Goal: Communication & Community: Answer question/provide support

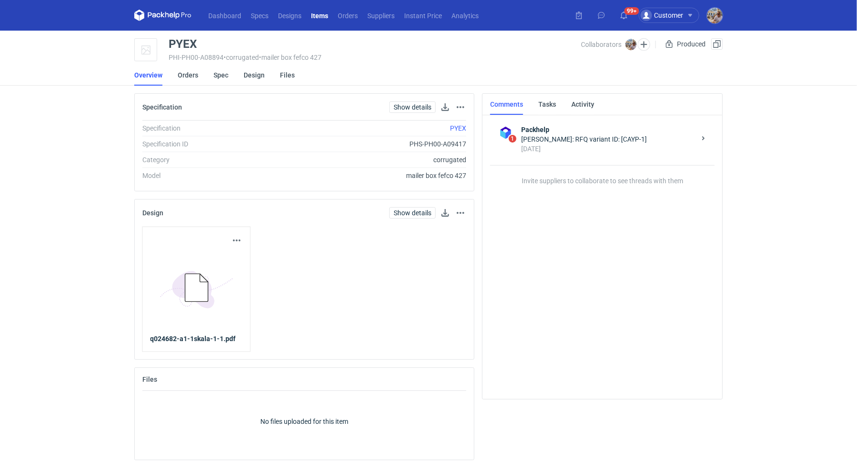
click at [199, 78] on li "Orders" at bounding box center [196, 75] width 36 height 21
click at [194, 77] on link "Orders" at bounding box center [188, 75] width 21 height 21
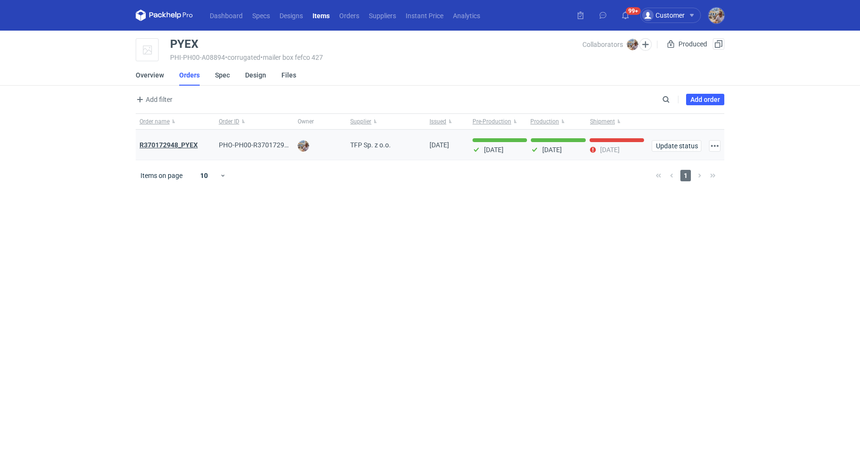
click at [176, 146] on strong "R370172948_PYEX" at bounding box center [169, 145] width 58 height 8
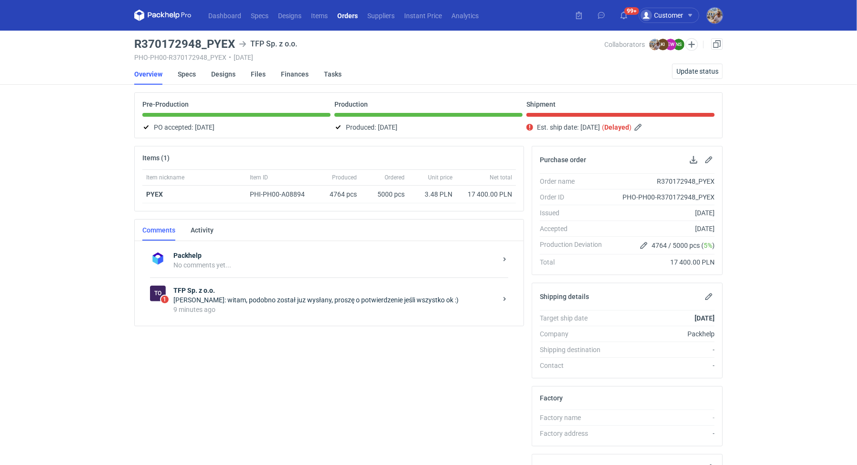
click at [304, 308] on div "9 minutes ago" at bounding box center [336, 309] width 324 height 10
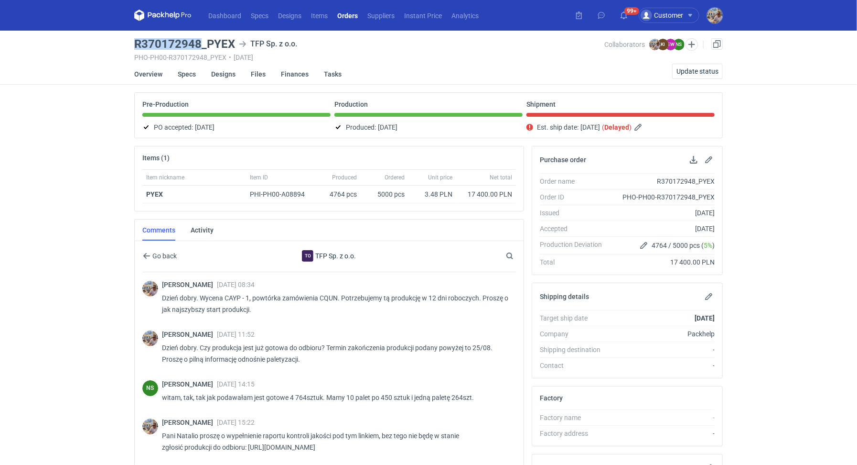
drag, startPoint x: 199, startPoint y: 42, endPoint x: 131, endPoint y: 38, distance: 68.5
click at [131, 38] on main "R370172948_PYEX TFP Sp. z o.o. PHO-PH00-R370172948_PYEX • 07/08/2025 Collaborat…" at bounding box center [428, 329] width 597 height 597
copy h3 "R370172948"
drag, startPoint x: 209, startPoint y: 41, endPoint x: 236, endPoint y: 41, distance: 27.2
click at [236, 41] on div "R370172948_PYEX TFP Sp. z o.o." at bounding box center [369, 43] width 471 height 11
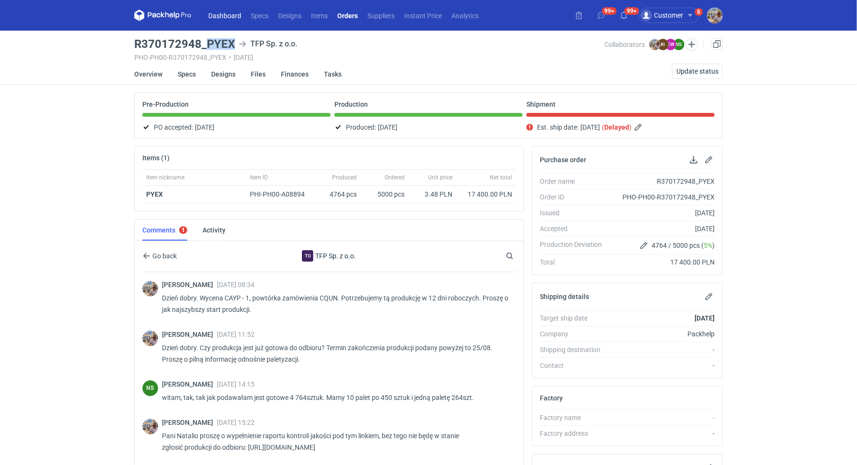
copy h3 "PYEX"
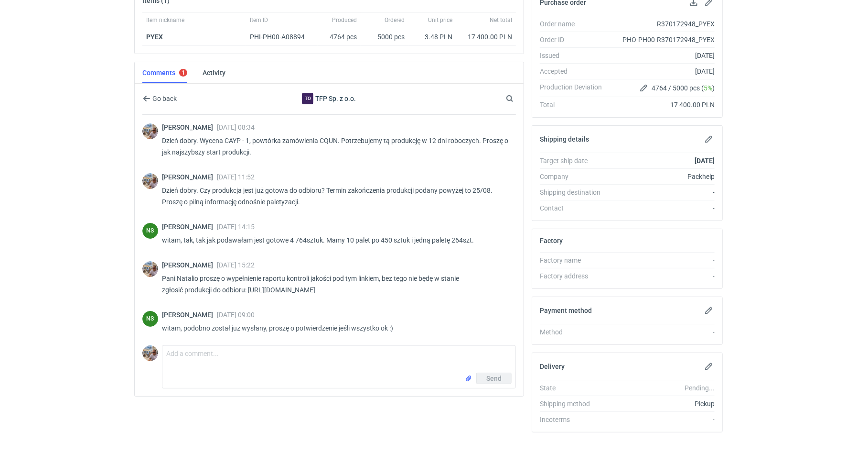
scroll to position [1, 0]
click at [302, 352] on textarea "Comment message" at bounding box center [339, 359] width 353 height 27
type textarea "Dziękuję, zgłoszone do logistyki"
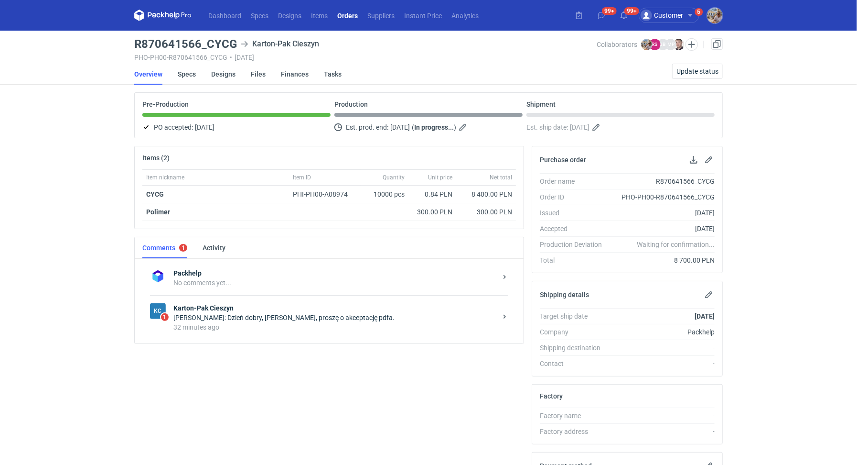
click at [387, 337] on div "KC 1 Karton-Pak Cieszyn Rafał Stani: Dzień dobry, Panie Michale, proszę o akcep…" at bounding box center [329, 317] width 358 height 44
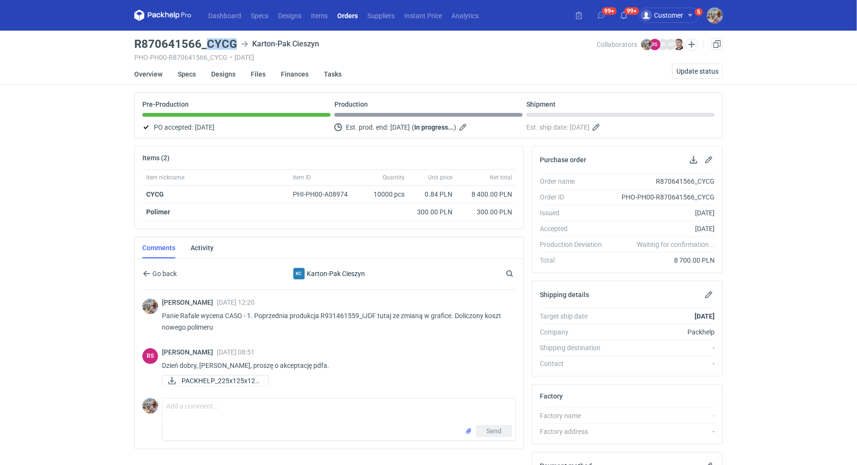
drag, startPoint x: 207, startPoint y: 43, endPoint x: 238, endPoint y: 39, distance: 30.4
click at [238, 39] on div "R870641566_CYCG Karton-Pak Cieszyn" at bounding box center [365, 43] width 463 height 11
copy h3 "CYCG"
click at [234, 384] on div "Rafał Stani 27 Aug 2025 08:51 Dzień dobry, Panie Michale, proszę o akceptację p…" at bounding box center [335, 368] width 347 height 40
click at [234, 380] on span "PACKHELP_225x125x120..." at bounding box center [221, 380] width 79 height 11
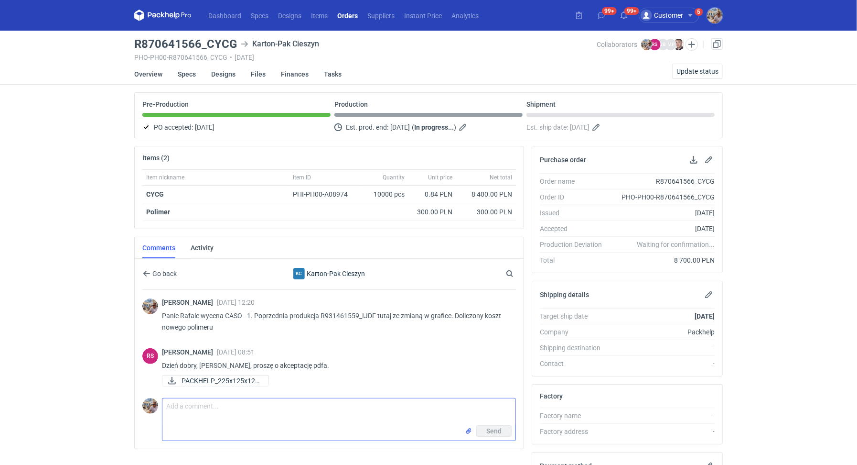
click at [214, 409] on textarea "Comment message" at bounding box center [339, 411] width 353 height 27
type textarea "Dzień dobry. Panie Rafale wszystko się zgadza, akceptuje"
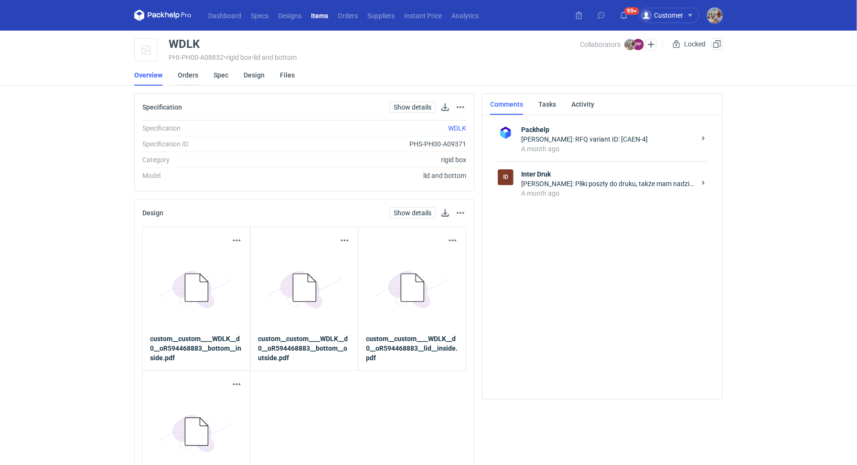
click at [192, 76] on link "Orders" at bounding box center [188, 75] width 21 height 21
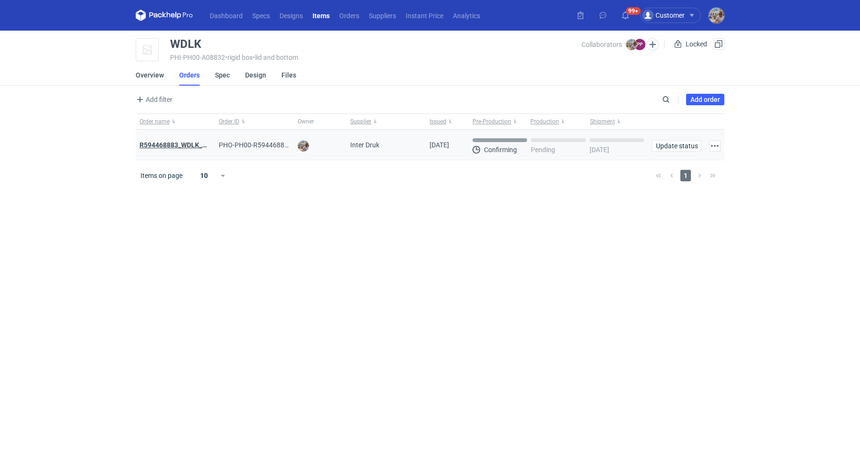
click at [192, 145] on strong "R594468883_WDLK_RPCD" at bounding box center [180, 145] width 80 height 8
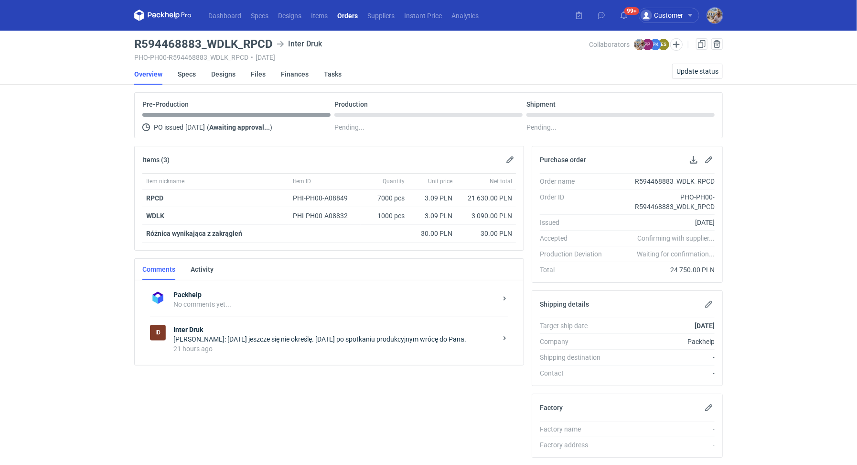
click at [297, 344] on div "21 hours ago" at bounding box center [336, 349] width 324 height 10
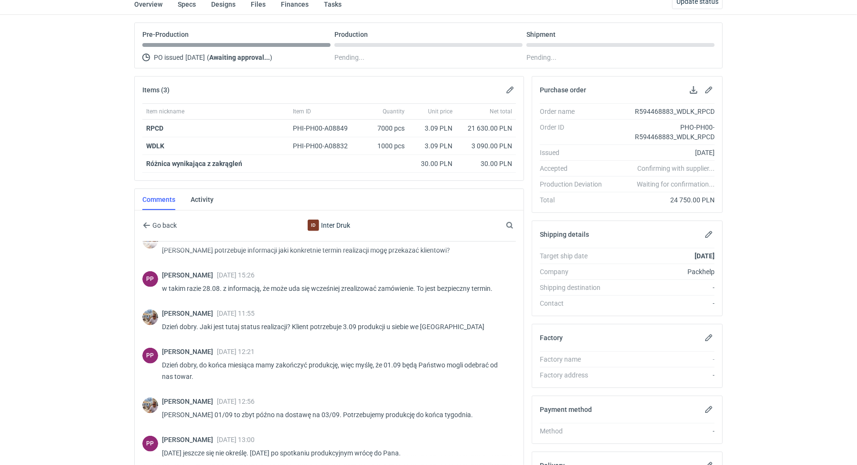
scroll to position [553, 0]
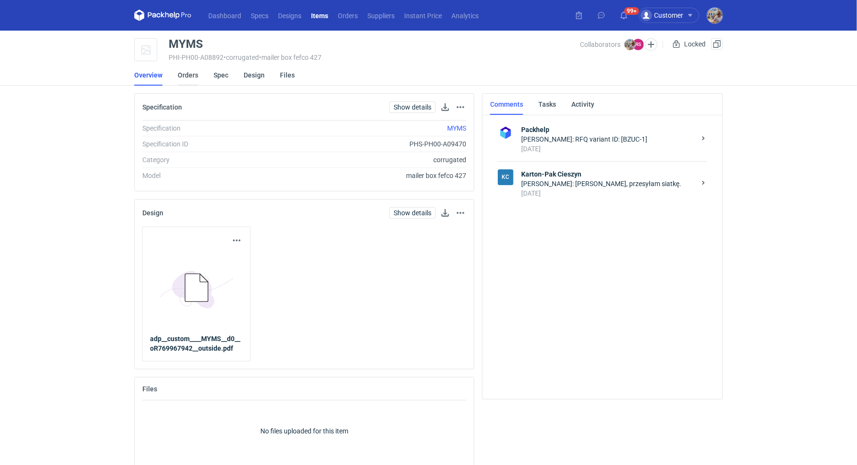
click at [196, 75] on link "Orders" at bounding box center [188, 75] width 21 height 21
click at [192, 76] on link "Orders" at bounding box center [188, 75] width 21 height 21
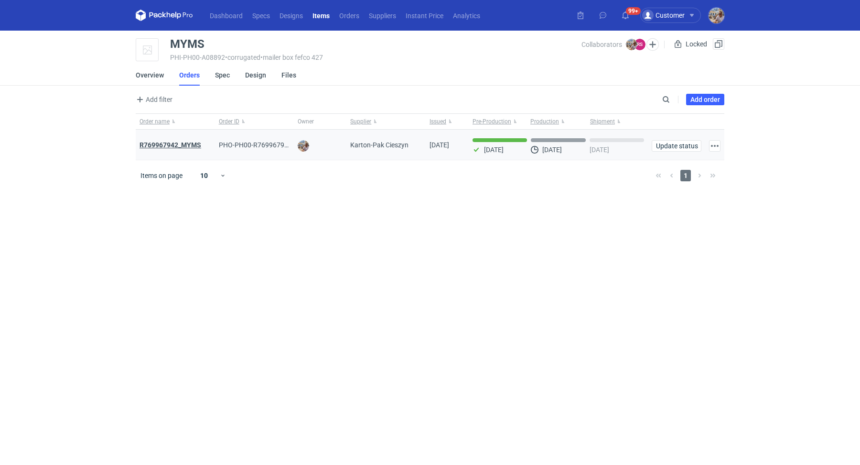
click at [183, 145] on strong "R769967942_MYMS" at bounding box center [171, 145] width 62 height 8
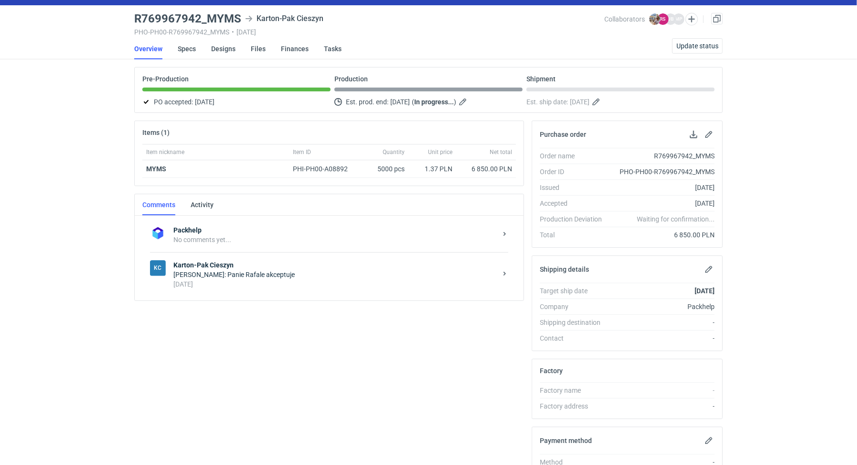
scroll to position [155, 0]
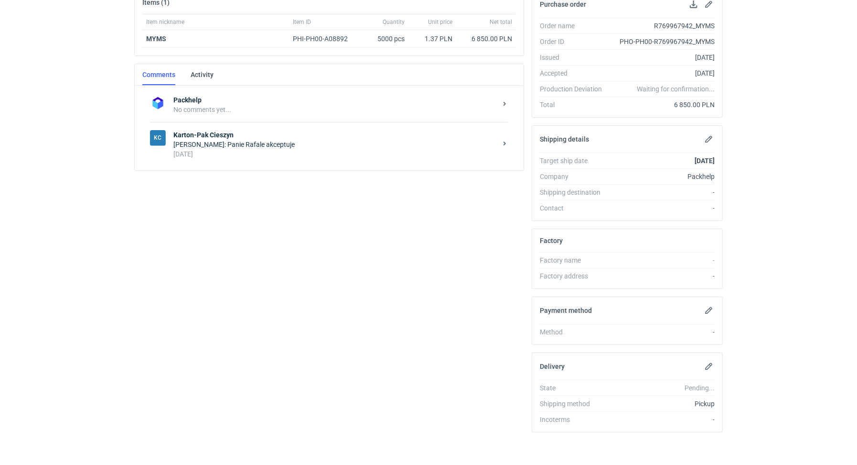
click at [271, 158] on div "KC Karton-Pak Cieszyn [PERSON_NAME]: Panie Rafale akceptuje [DATE]" at bounding box center [329, 144] width 358 height 44
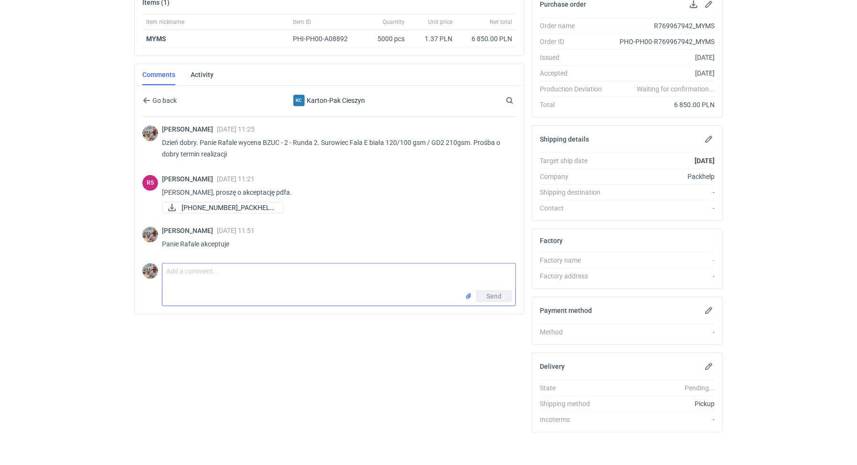
click at [234, 279] on textarea "Comment message" at bounding box center [339, 276] width 353 height 27
type textarea "Panie Rafale czy jest szansa, żeby skrócić termin realizacji tego zlecenia? Pot…"
